Goal: Check status: Check status

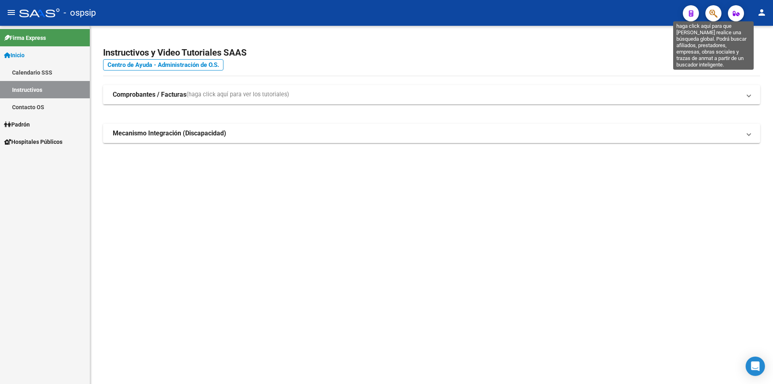
click at [715, 16] on icon "button" at bounding box center [714, 13] width 8 height 9
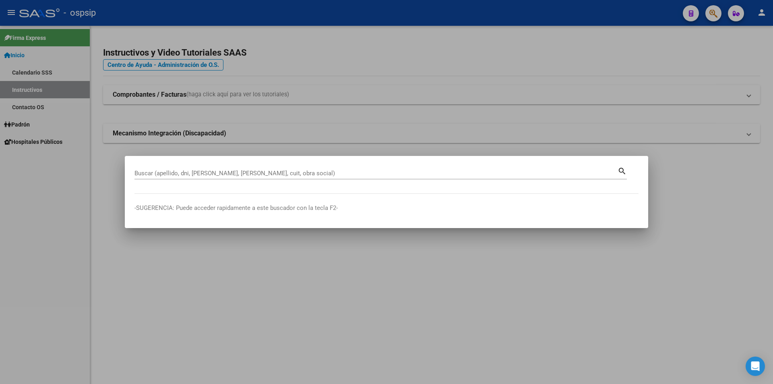
click at [203, 170] on input "Buscar (apellido, dni, [PERSON_NAME], [PERSON_NAME], cuit, obra social)" at bounding box center [376, 173] width 483 height 7
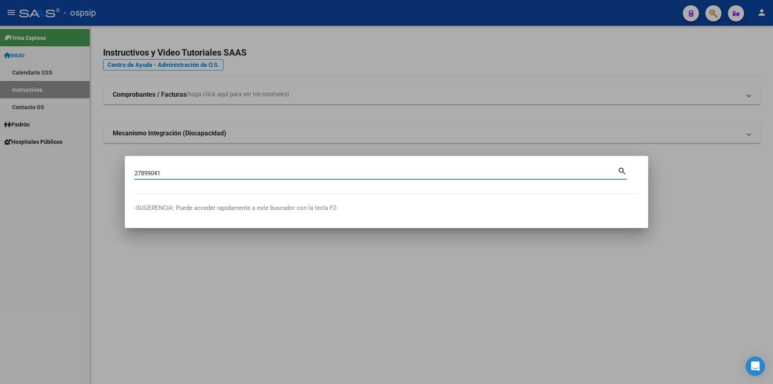
type input "27899041"
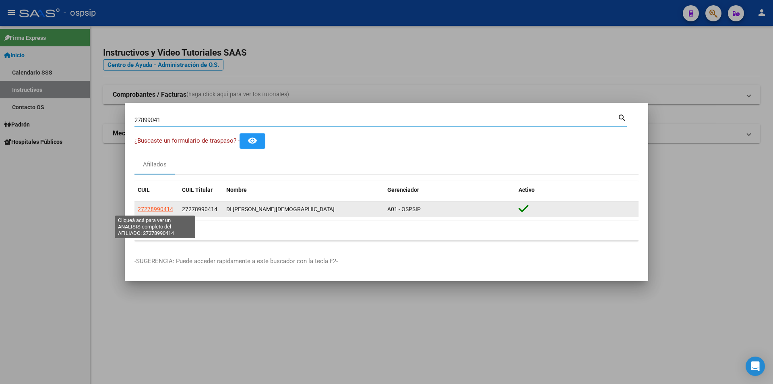
click at [162, 209] on span "27278990414" at bounding box center [155, 209] width 35 height 6
type textarea "27278990414"
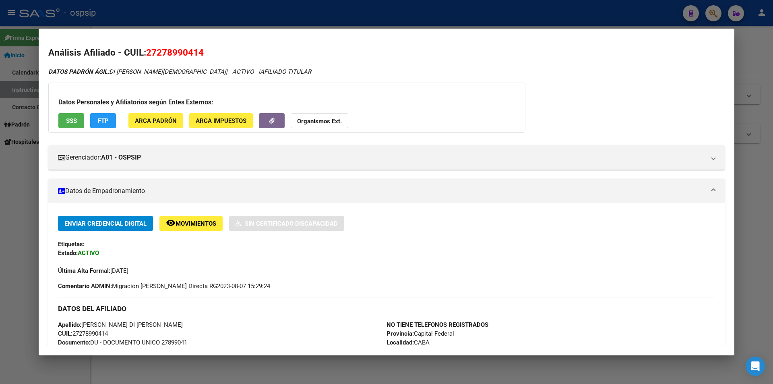
click at [77, 119] on span "SSS" at bounding box center [71, 120] width 11 height 7
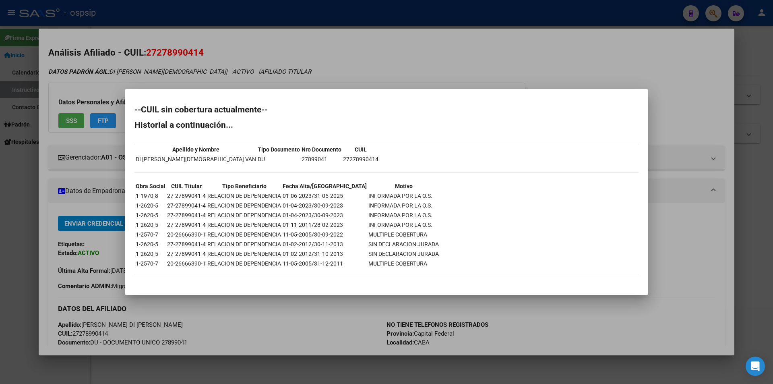
click at [407, 75] on div at bounding box center [386, 192] width 773 height 384
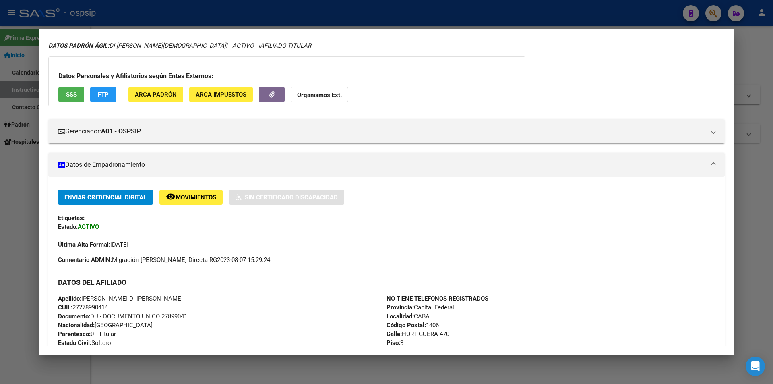
scroll to position [40, 0]
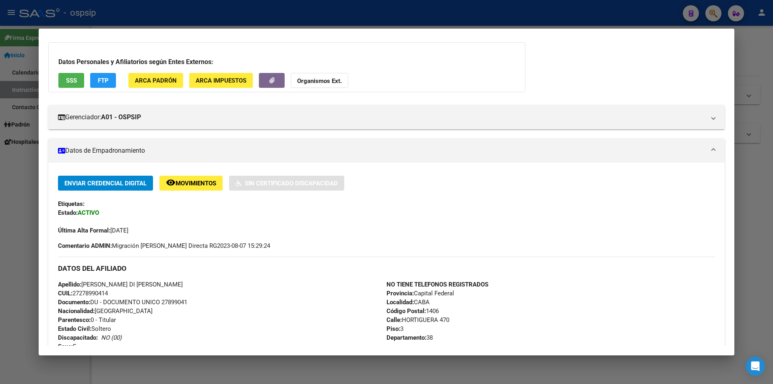
click at [83, 83] on button "SSS" at bounding box center [71, 80] width 26 height 15
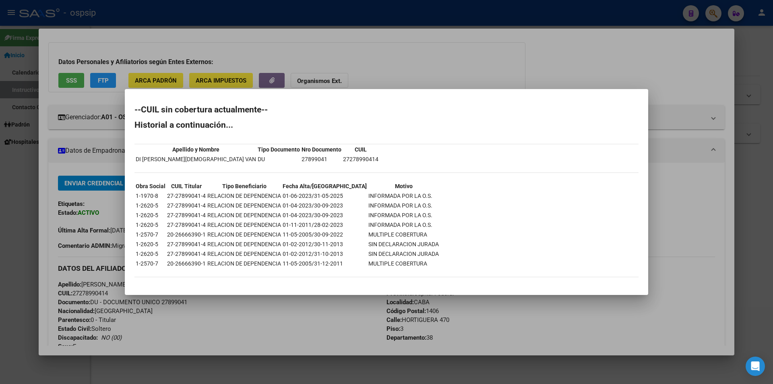
click at [458, 48] on div at bounding box center [386, 192] width 773 height 384
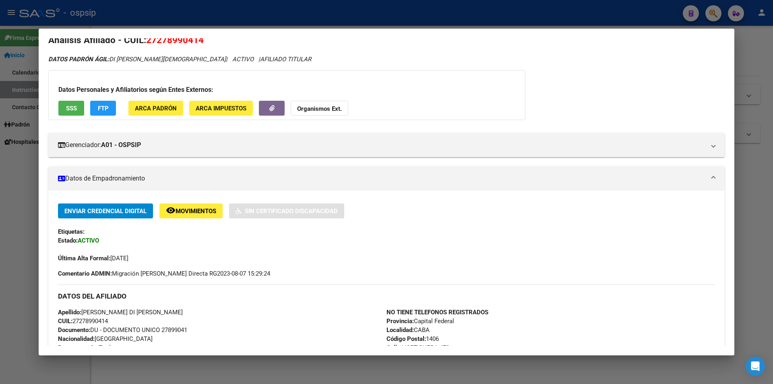
scroll to position [0, 0]
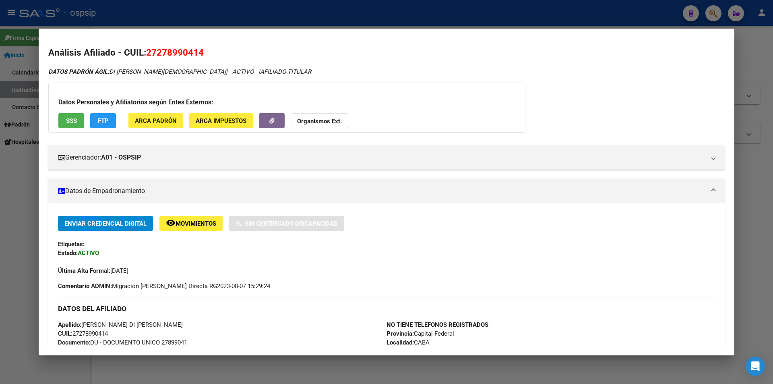
click at [222, 19] on div at bounding box center [386, 192] width 773 height 384
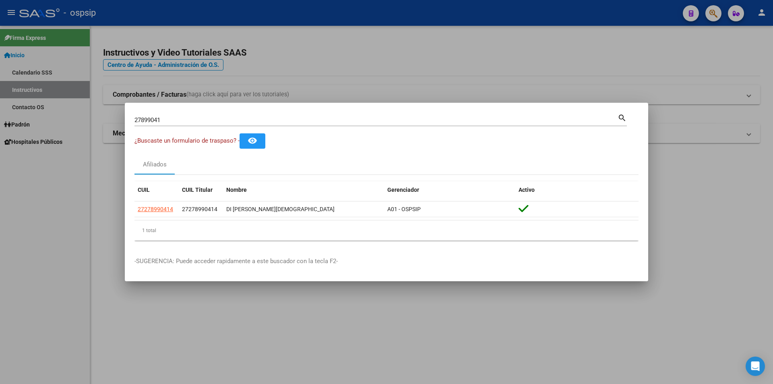
click at [222, 19] on div at bounding box center [386, 192] width 773 height 384
